Goal: Information Seeking & Learning: Learn about a topic

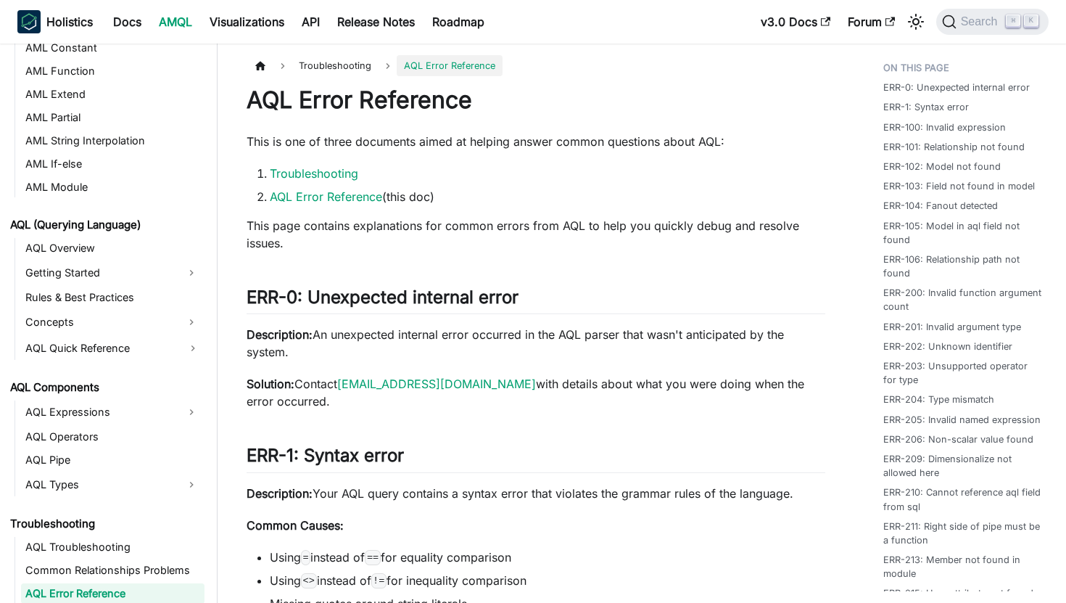
scroll to position [585, 0]
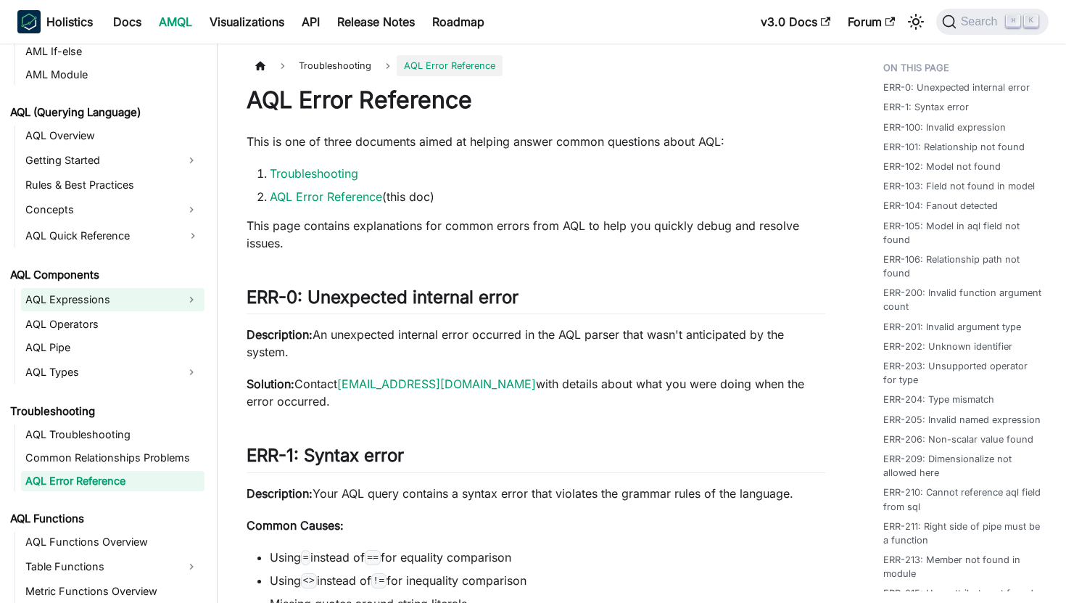
click at [75, 291] on link "AQL Expressions" at bounding box center [99, 299] width 157 height 23
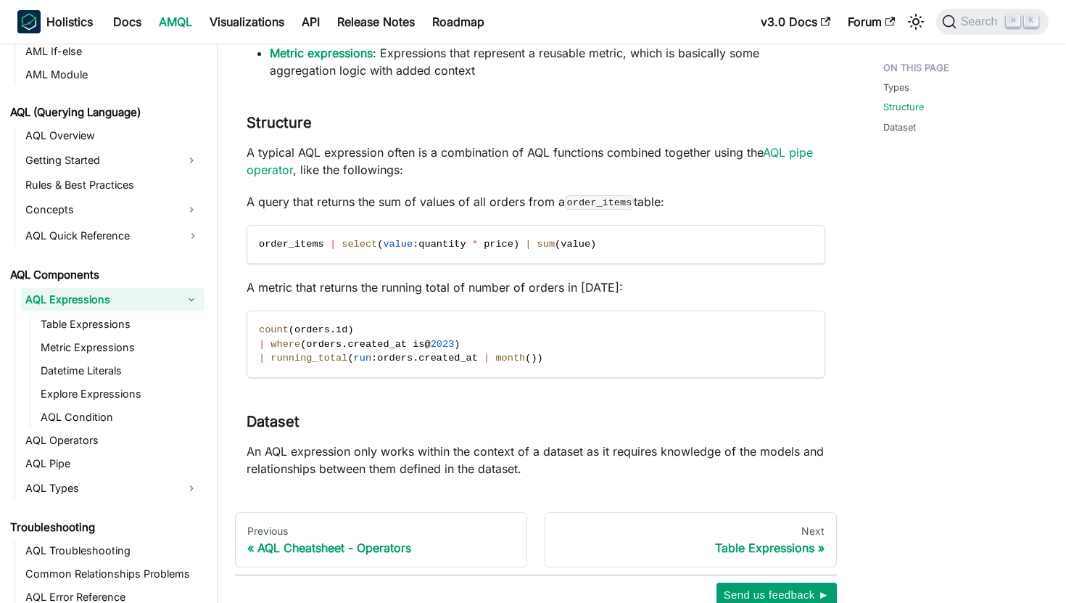
scroll to position [334, 0]
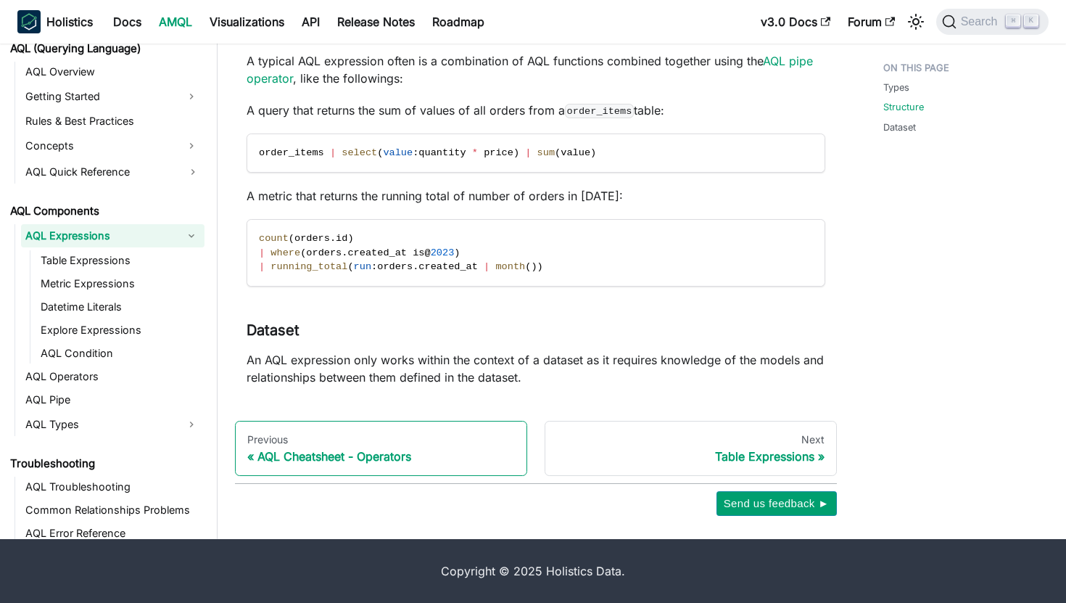
click at [355, 457] on div "AQL Cheatsheet - Operators" at bounding box center [381, 456] width 268 height 15
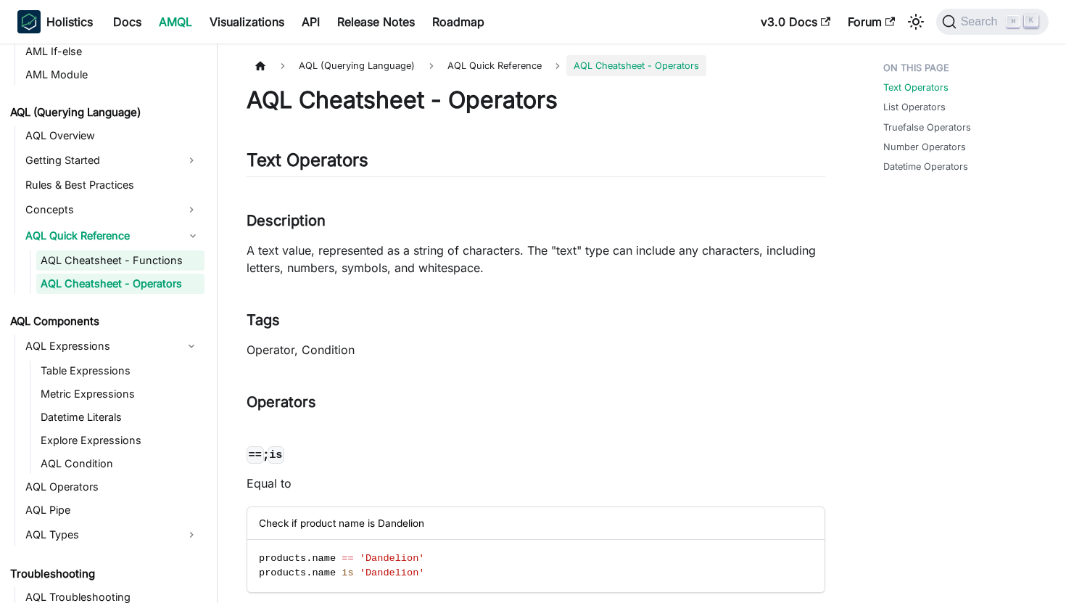
click at [138, 255] on link "AQL Cheatsheet - Functions" at bounding box center [120, 260] width 168 height 20
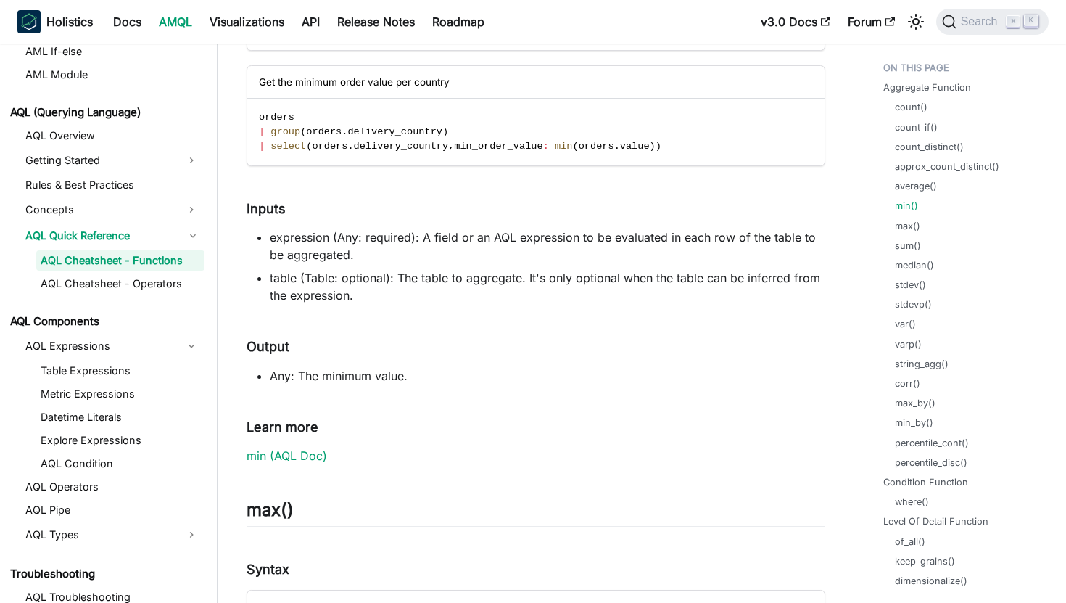
scroll to position [6177, 0]
click at [290, 456] on link "min (AQL Doc)" at bounding box center [287, 454] width 80 height 15
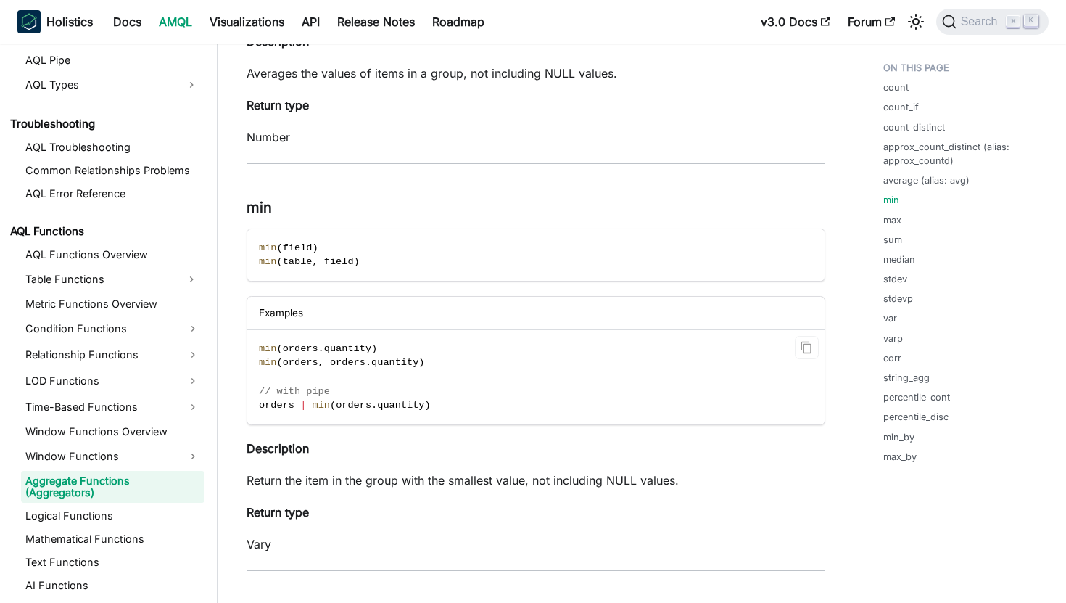
scroll to position [2395, 0]
